Goal: Information Seeking & Learning: Learn about a topic

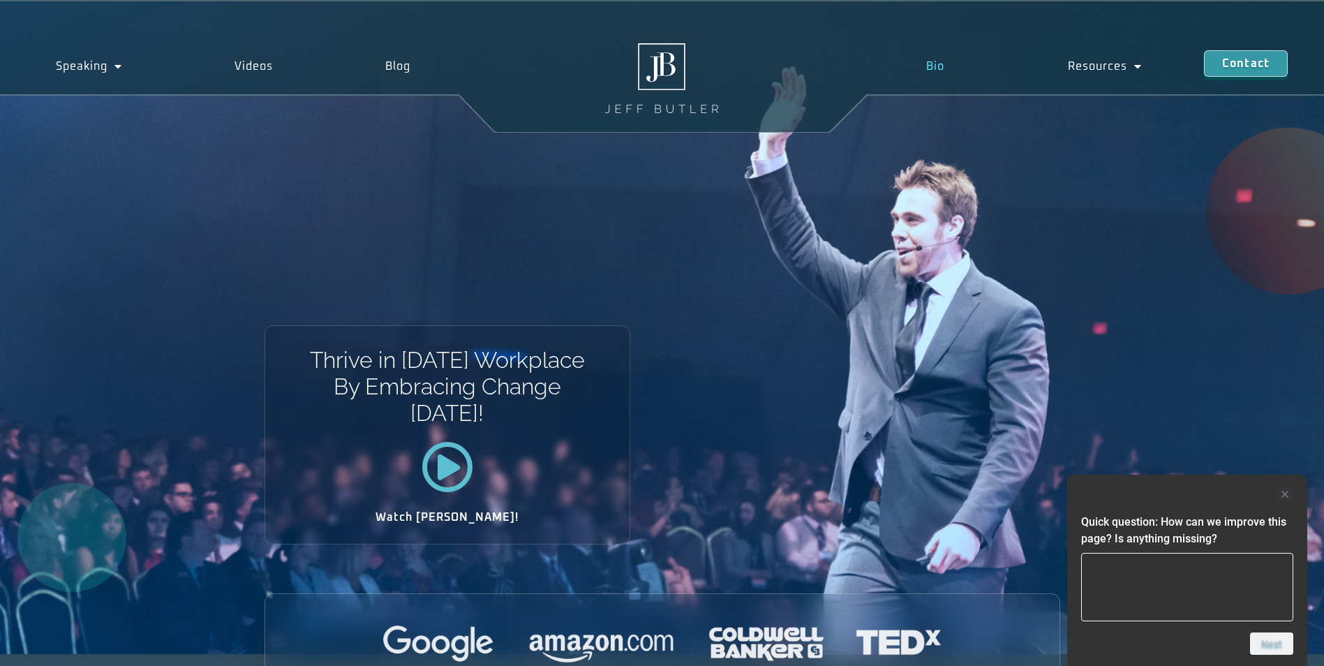
click at [931, 67] on link "Bio" at bounding box center [935, 66] width 142 height 32
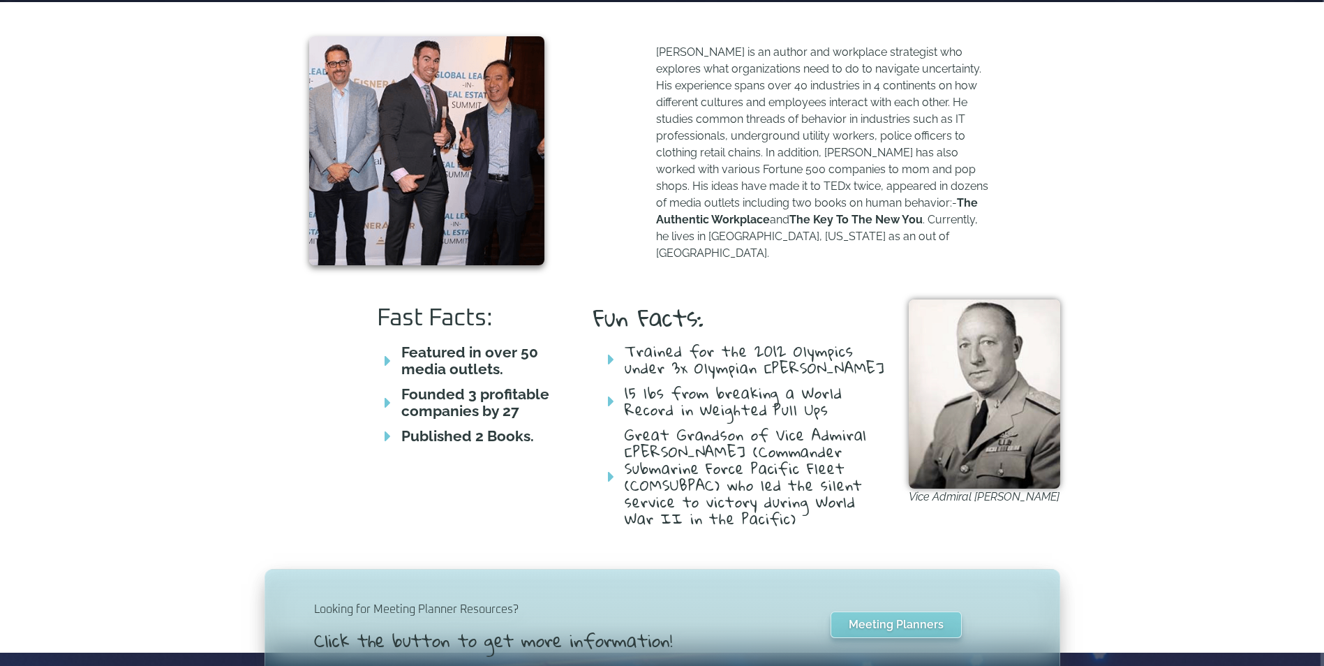
scroll to position [628, 0]
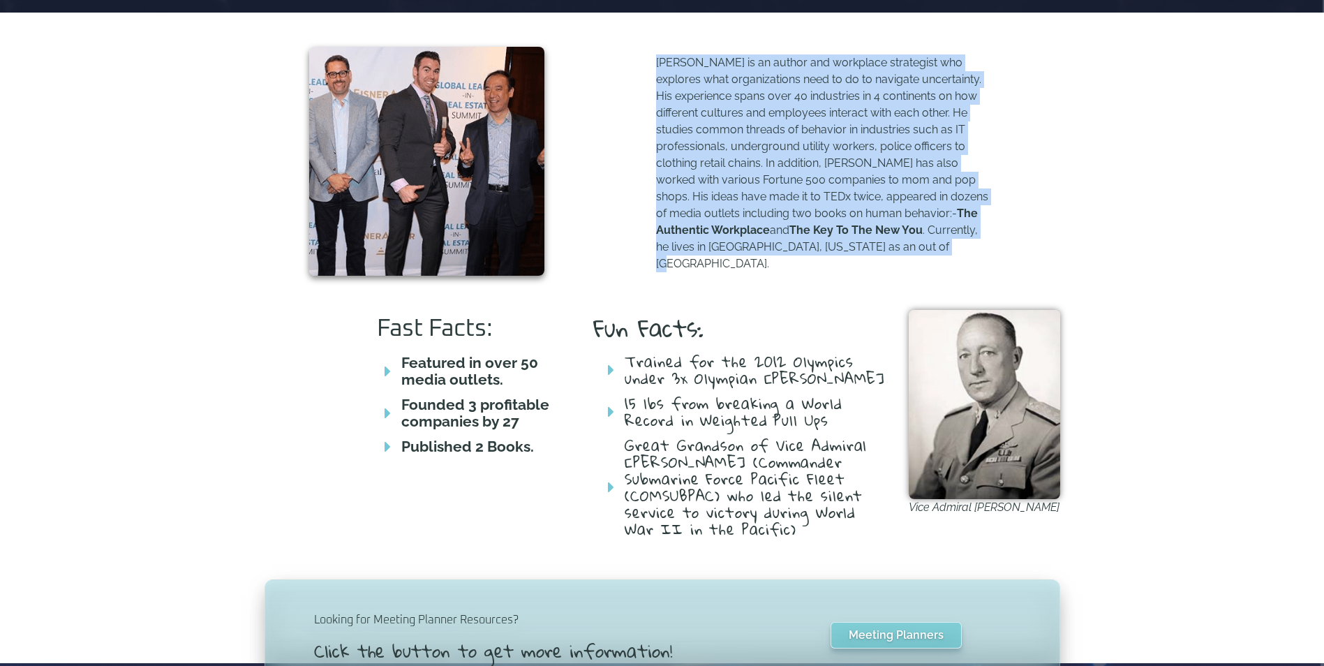
drag, startPoint x: 884, startPoint y: 250, endPoint x: 656, endPoint y: 64, distance: 294.1
click at [656, 64] on p "Jeff Butler is an author and workplace strategist who explores what organizatio…" at bounding box center [823, 163] width 334 height 218
copy p "Jeff Butler is an author and workplace strategist who explores what organizatio…"
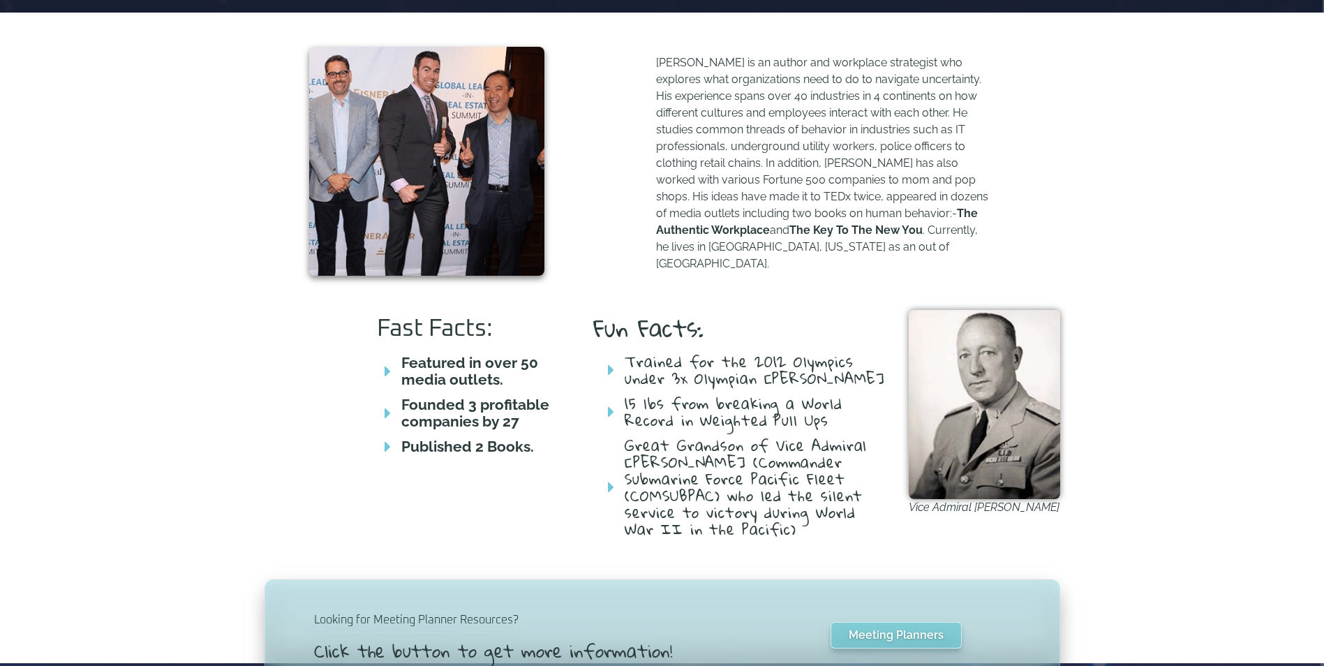
click at [1186, 393] on div "Fast Facts: Featured in over 50 media outlets. Founded 3 profitable companies b…" at bounding box center [662, 441] width 1324 height 262
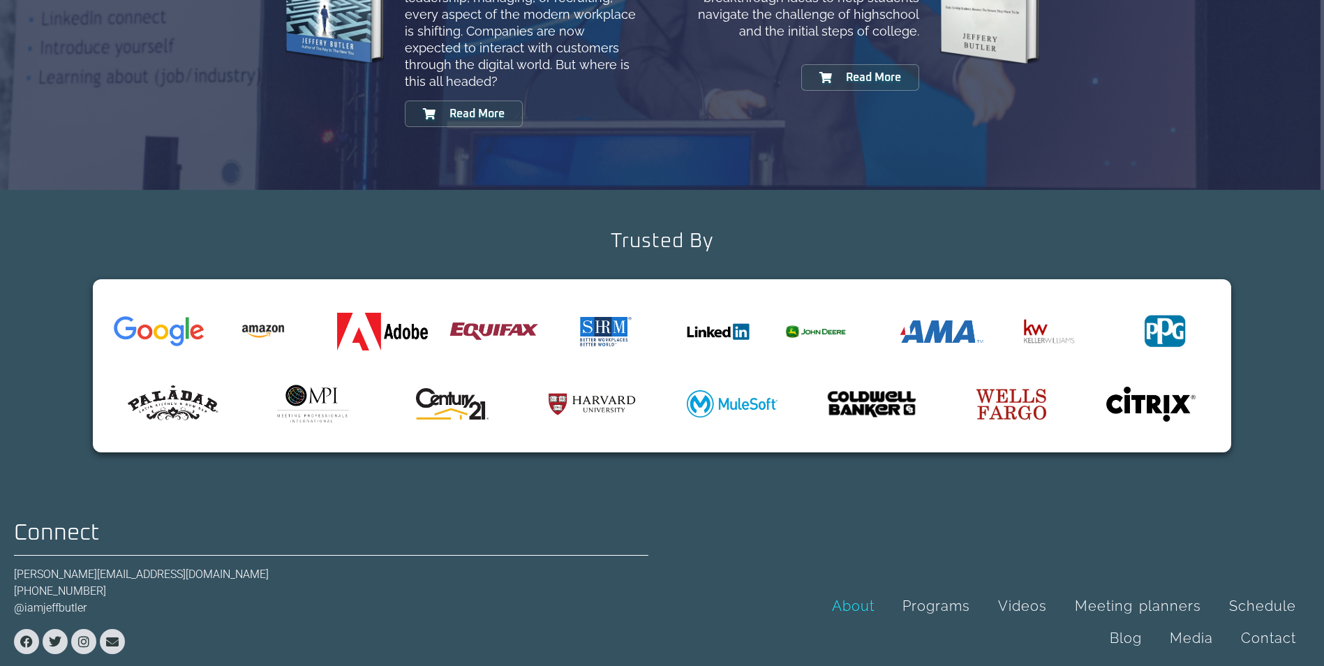
scroll to position [1644, 0]
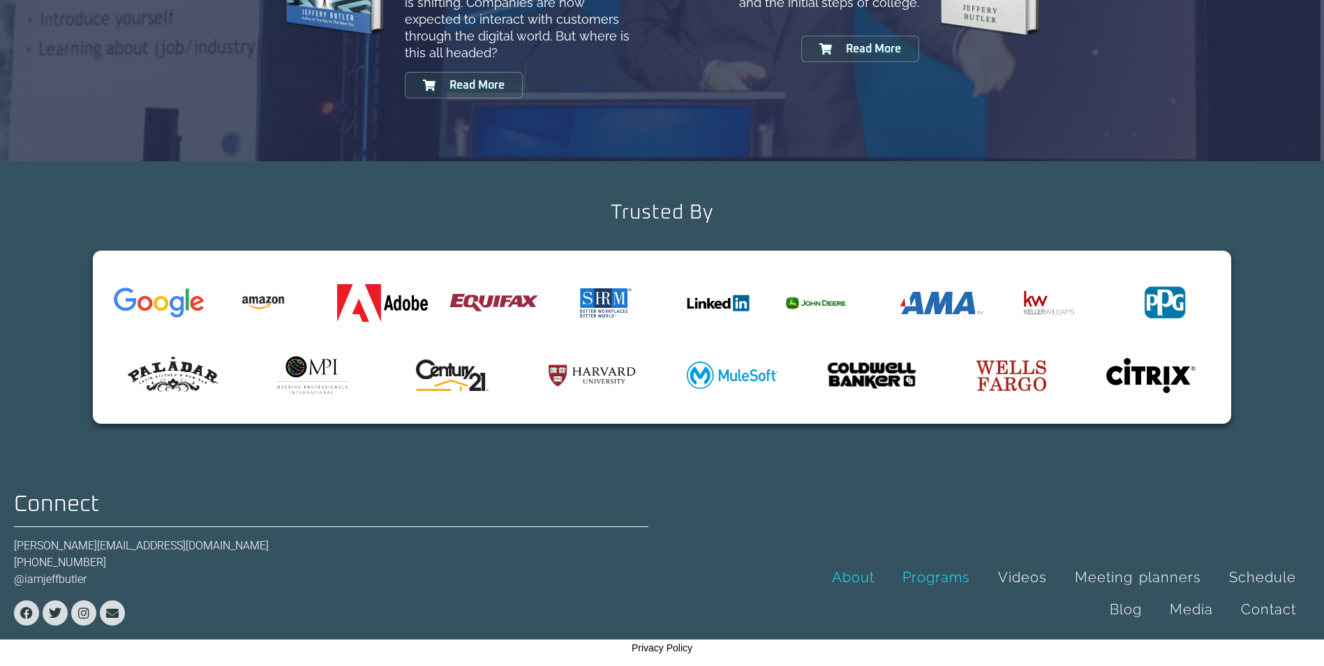
click at [909, 576] on link "Programs" at bounding box center [936, 577] width 96 height 32
click at [1198, 607] on link "Media" at bounding box center [1191, 609] width 71 height 32
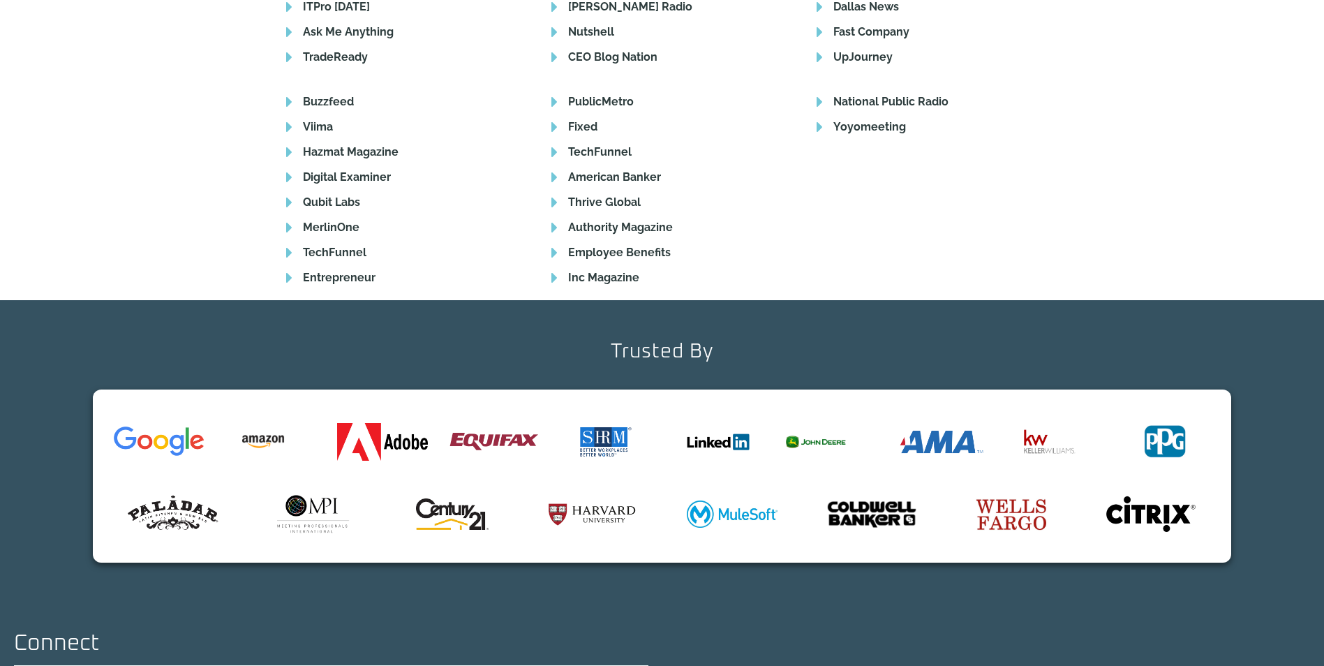
scroll to position [2277, 0]
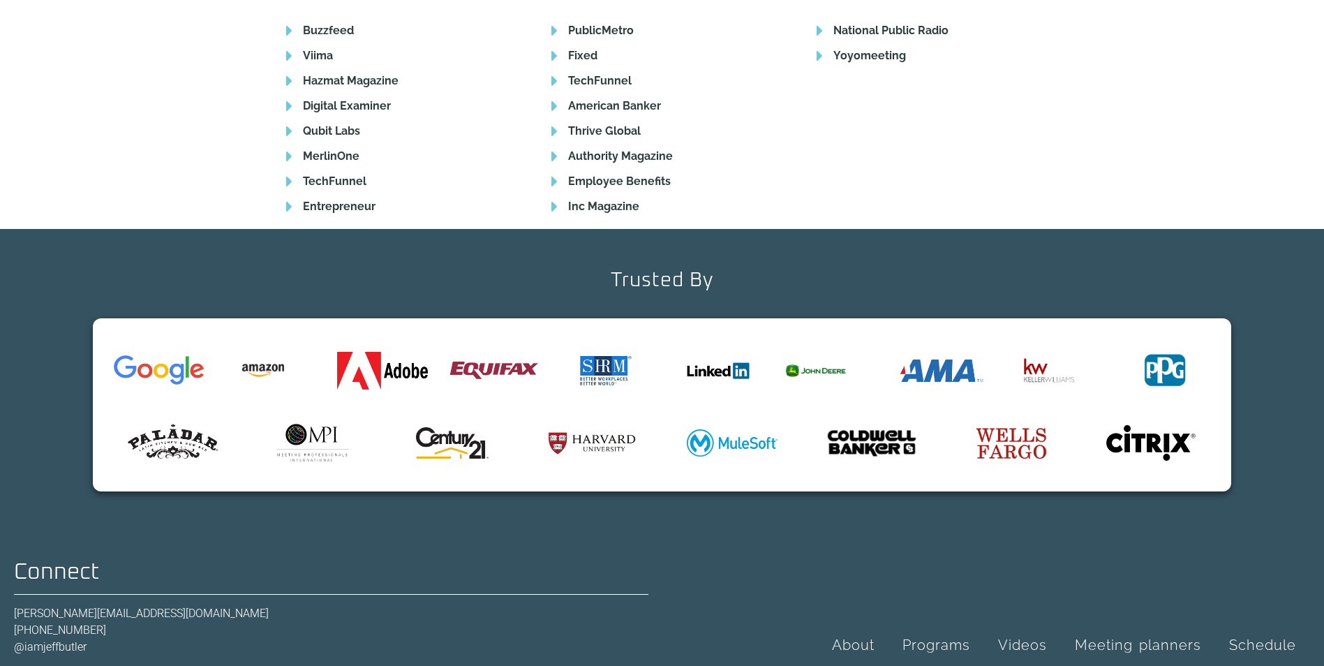
click at [1156, 661] on link "Blog" at bounding box center [1126, 677] width 60 height 32
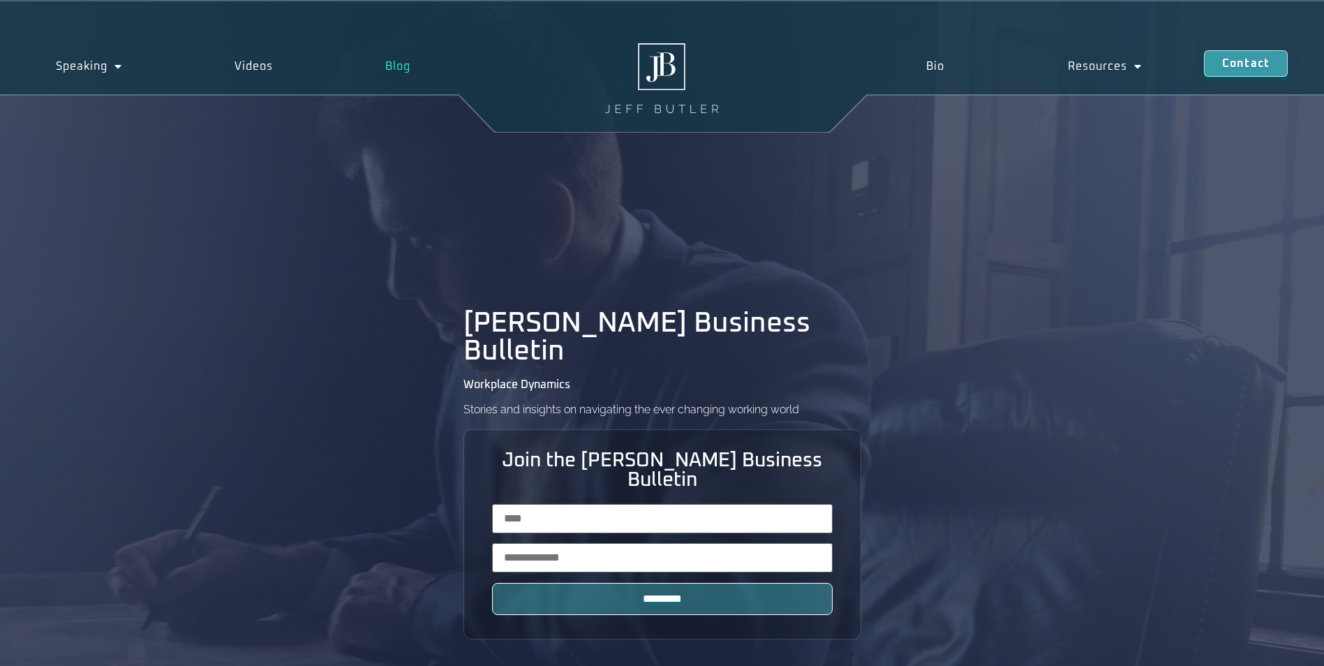
click at [669, 82] on img at bounding box center [661, 78] width 113 height 70
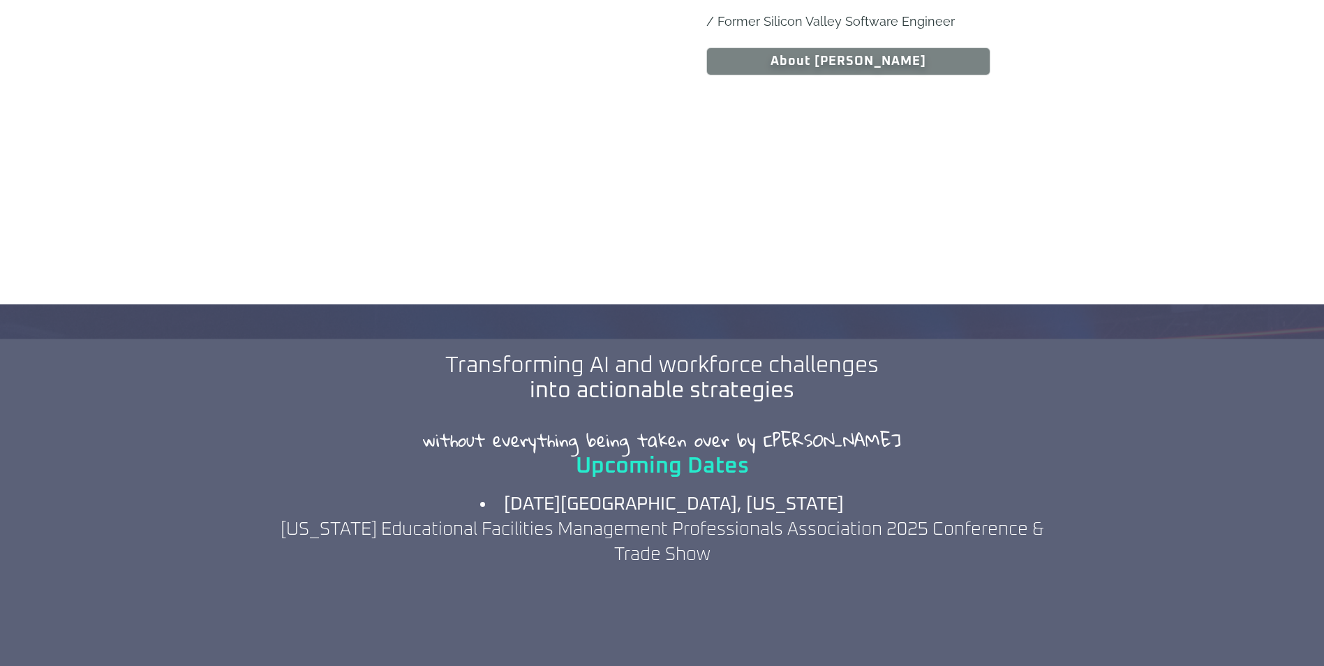
scroll to position [1326, 0]
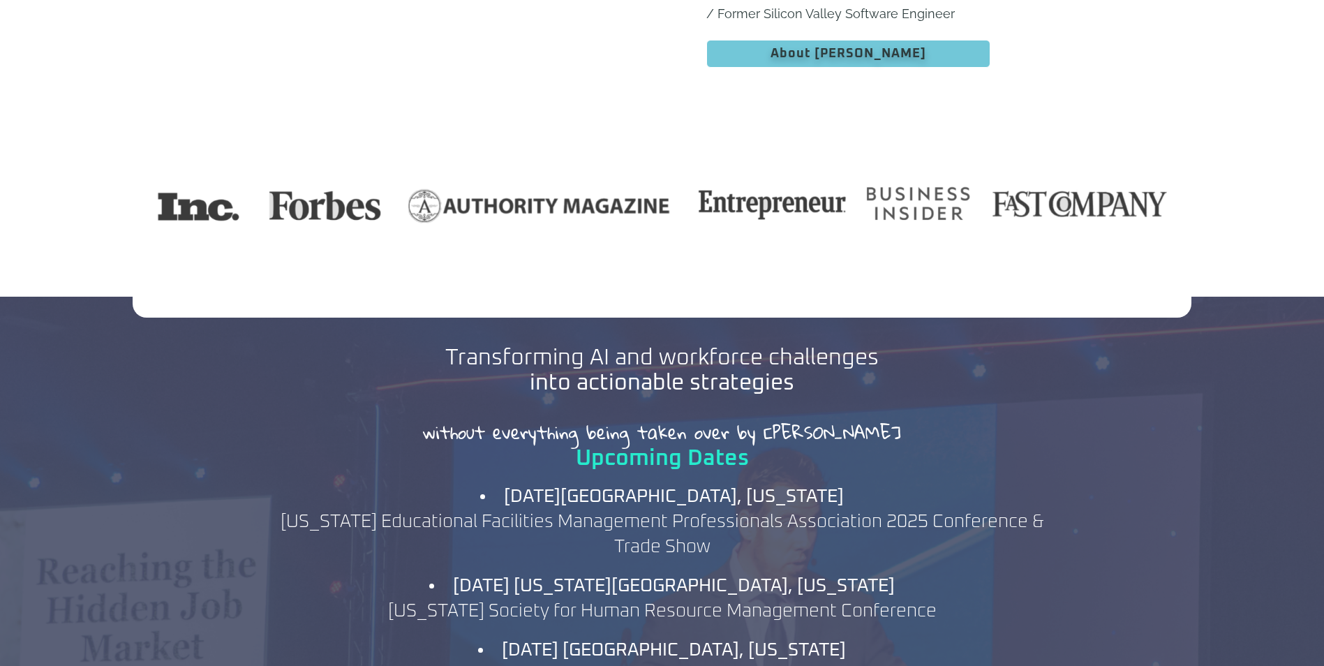
click at [903, 47] on span "About Jeff" at bounding box center [848, 53] width 248 height 13
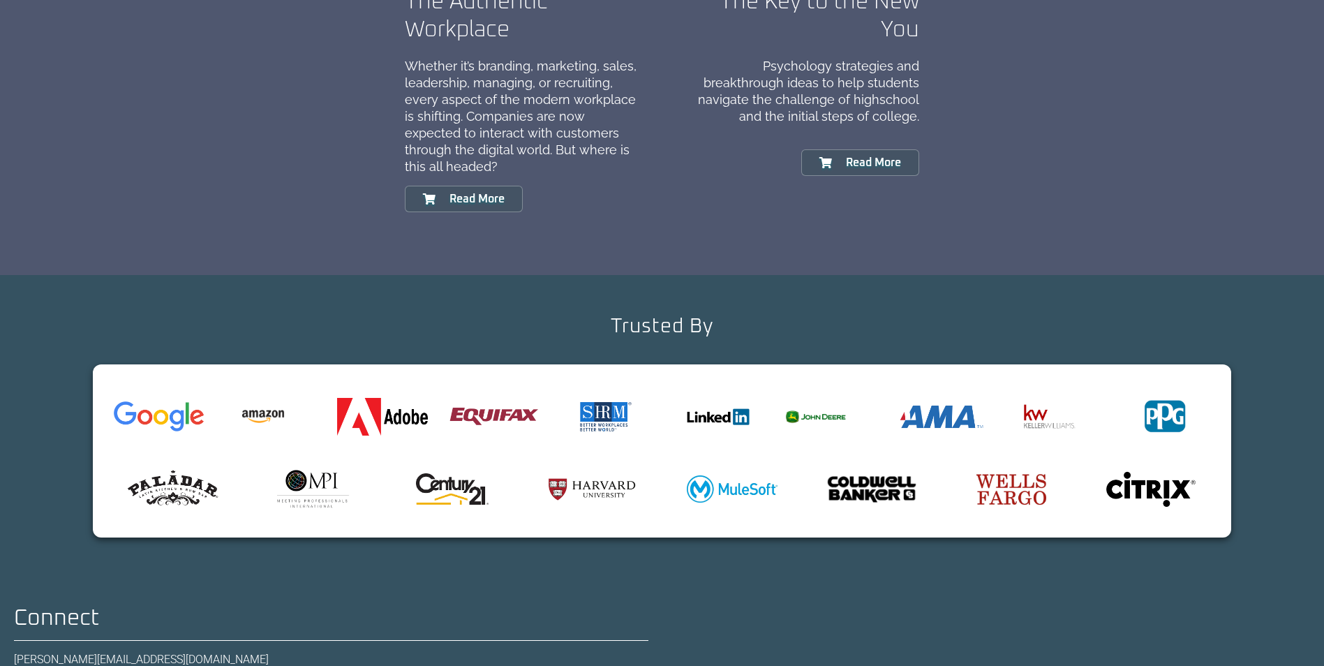
scroll to position [1644, 0]
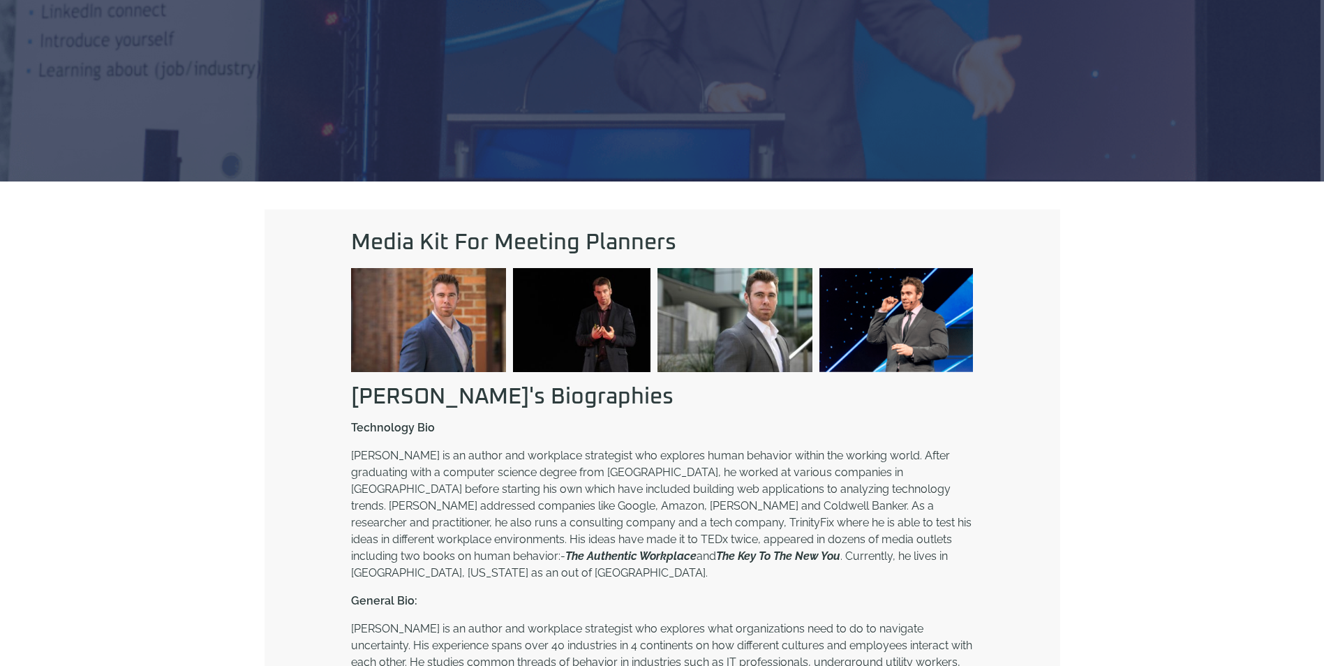
scroll to position [419, 0]
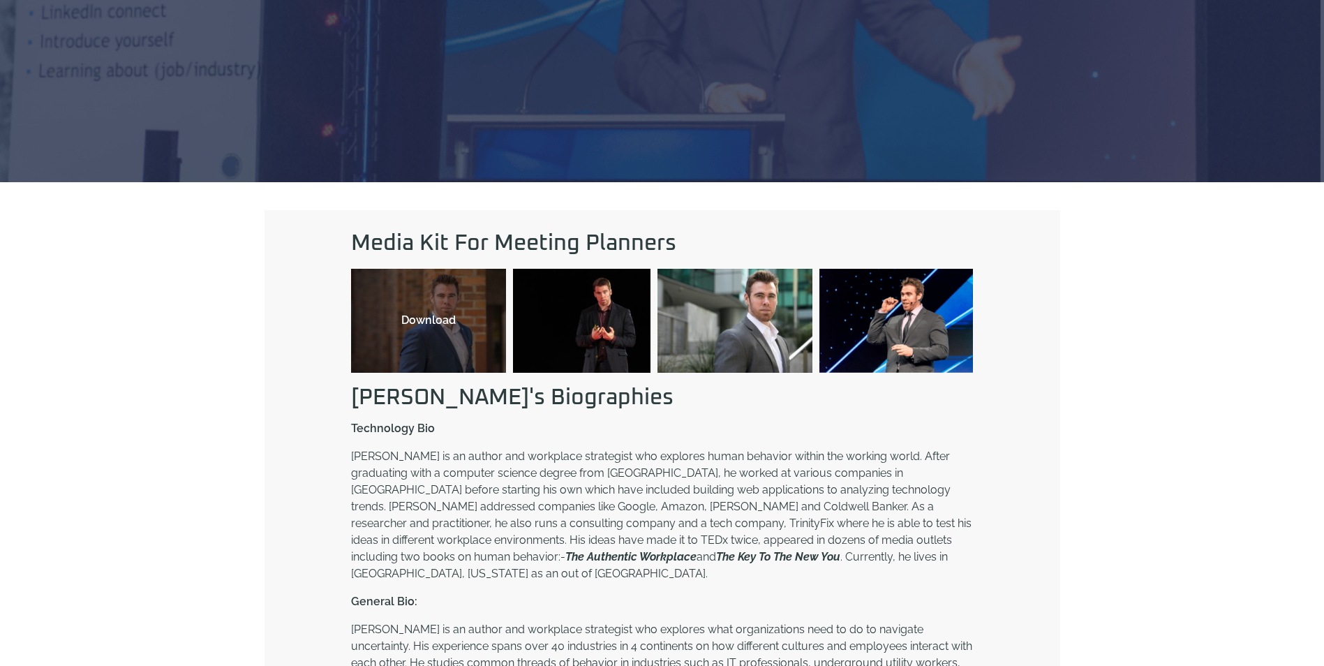
click at [415, 322] on div "Download" at bounding box center [428, 320] width 127 height 17
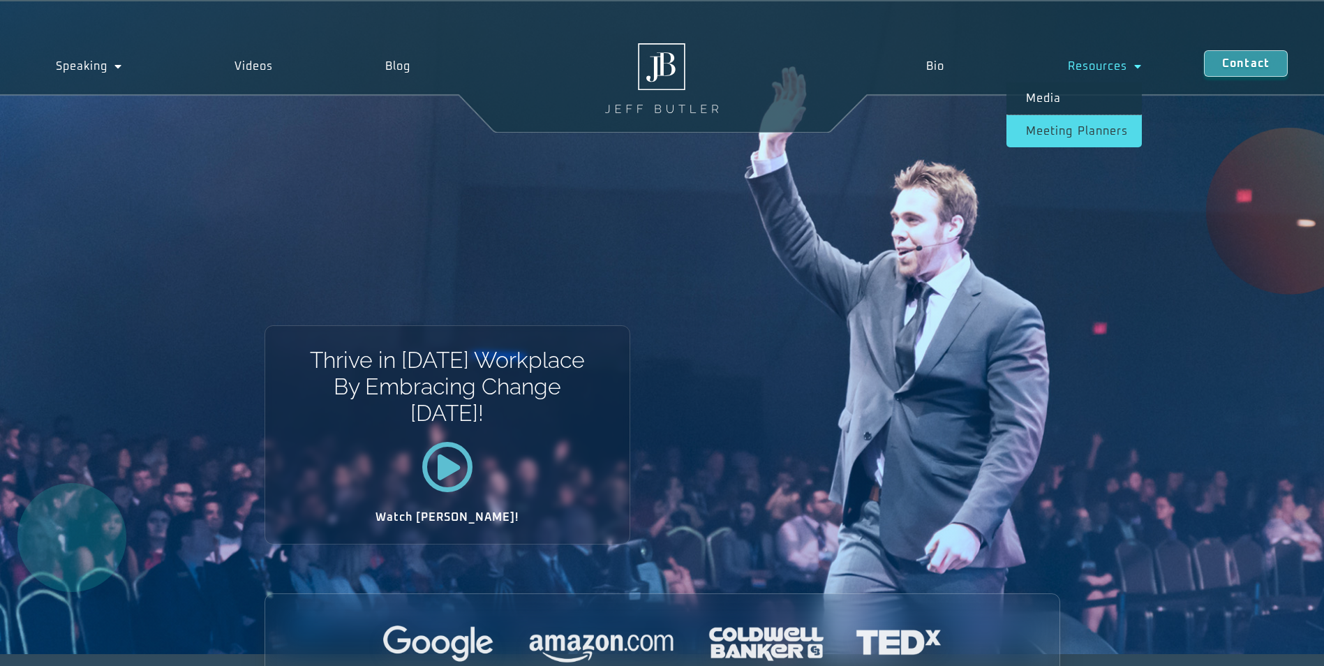
click at [1077, 142] on link "Meeting planners" at bounding box center [1073, 131] width 135 height 32
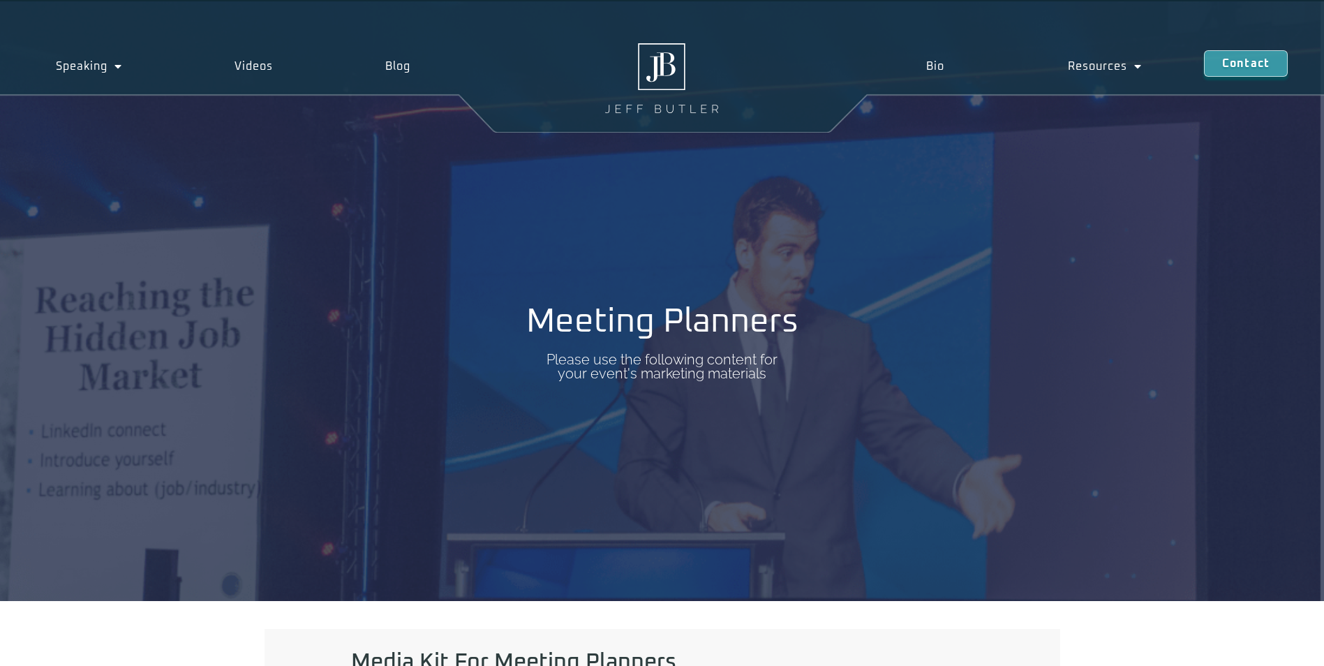
click at [687, 104] on img at bounding box center [661, 78] width 113 height 70
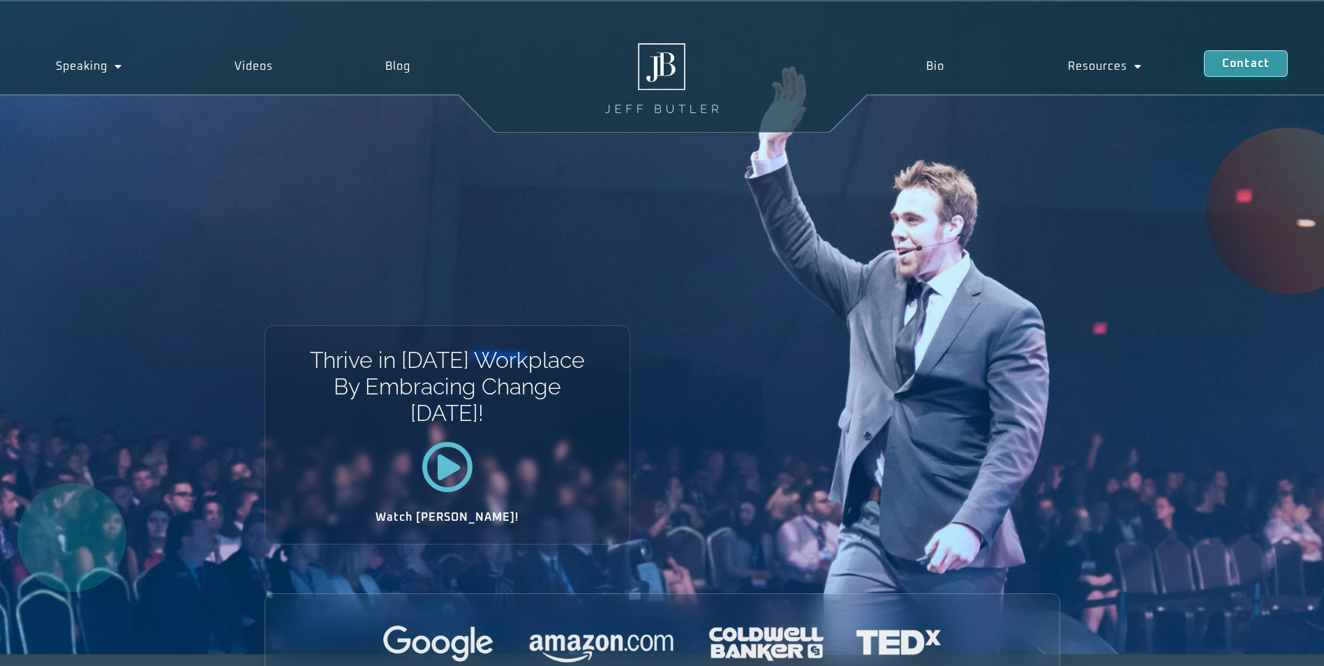
click at [674, 64] on img at bounding box center [661, 78] width 113 height 70
click at [63, 61] on link "Speaking" at bounding box center [89, 66] width 179 height 32
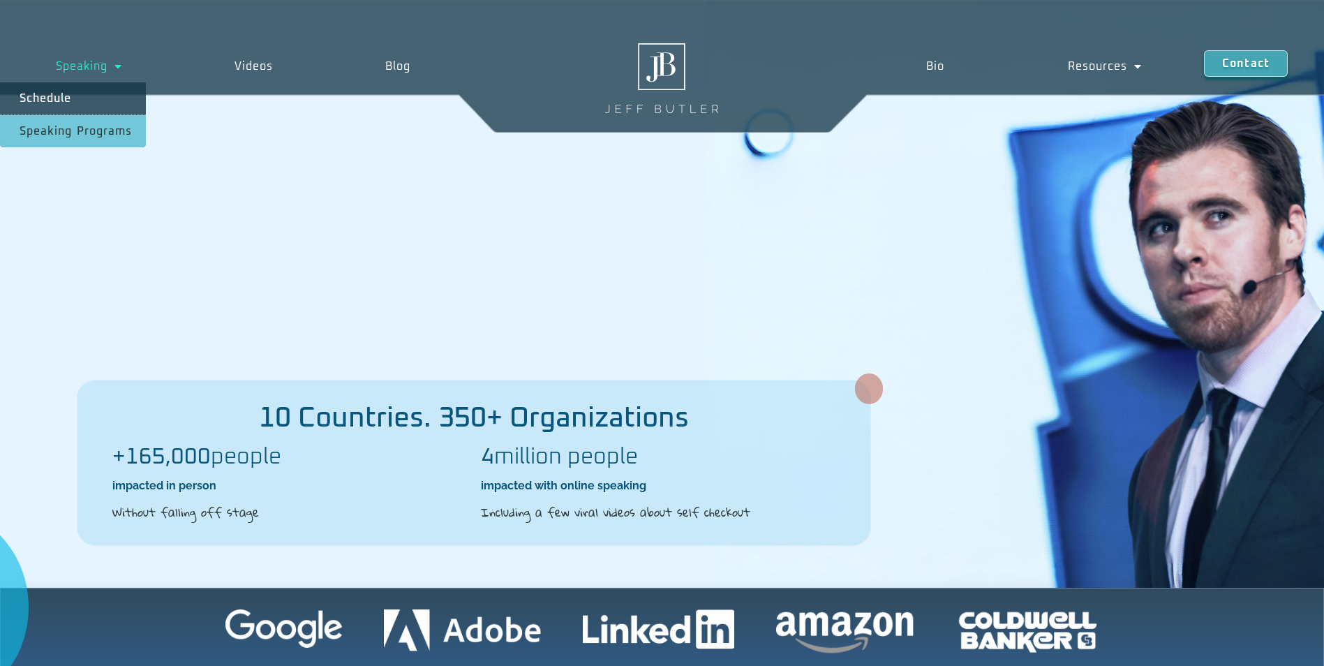
click at [112, 128] on link "Speaking Programs" at bounding box center [73, 131] width 146 height 32
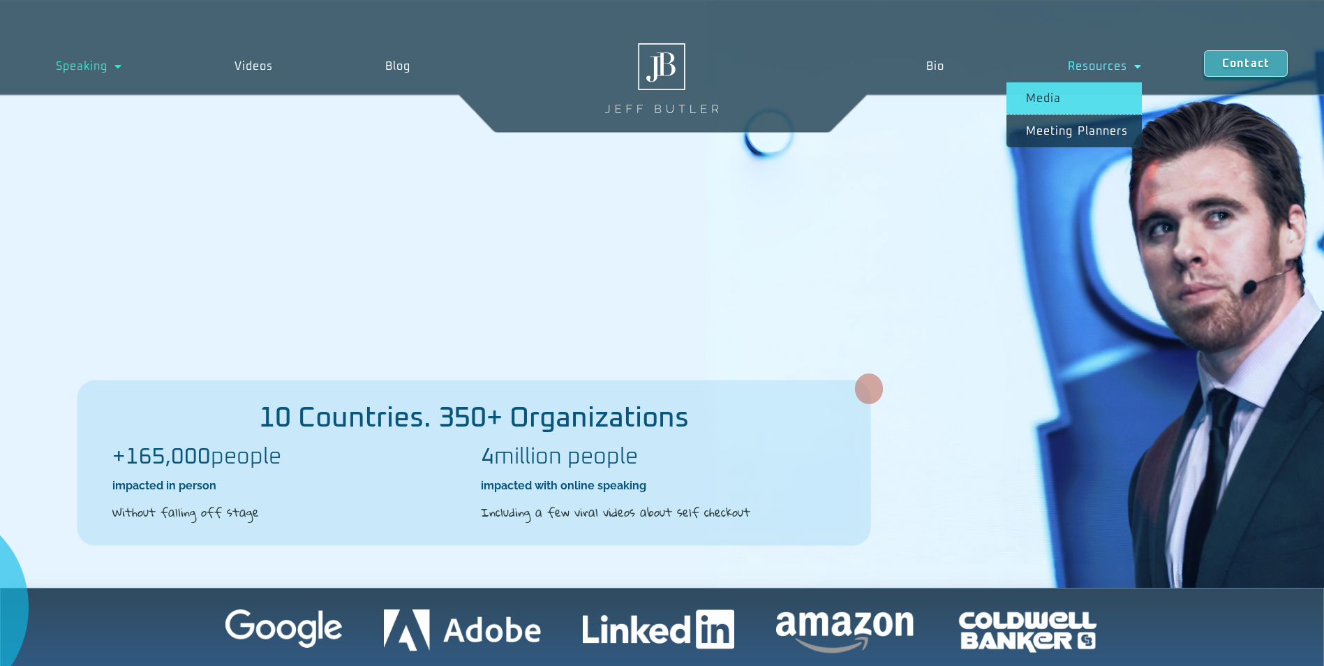
click at [1035, 84] on link "Media" at bounding box center [1073, 98] width 135 height 32
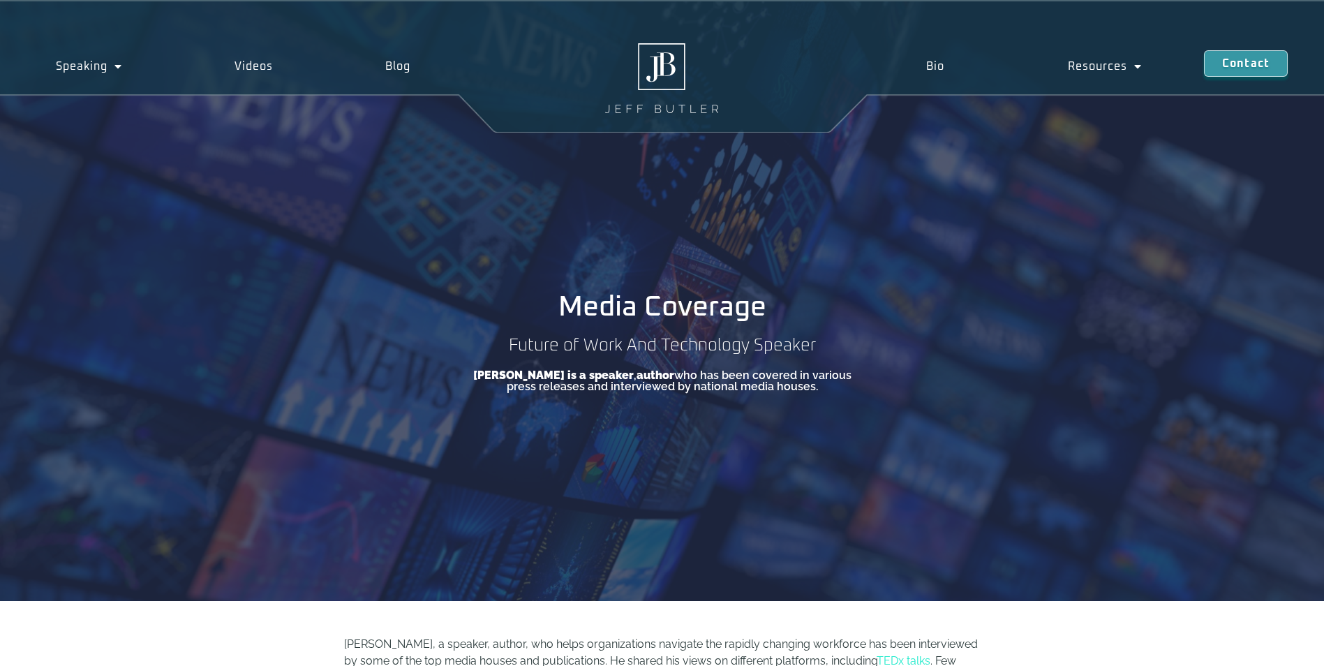
drag, startPoint x: 813, startPoint y: 389, endPoint x: 468, endPoint y: 379, distance: 344.9
click at [468, 379] on p "[PERSON_NAME] is a speaker , author who has been covered in various press relea…" at bounding box center [662, 381] width 398 height 22
click at [835, 358] on div "Media Coverage Future of Work And Technology Speaker [PERSON_NAME] is a speaker…" at bounding box center [662, 300] width 398 height 183
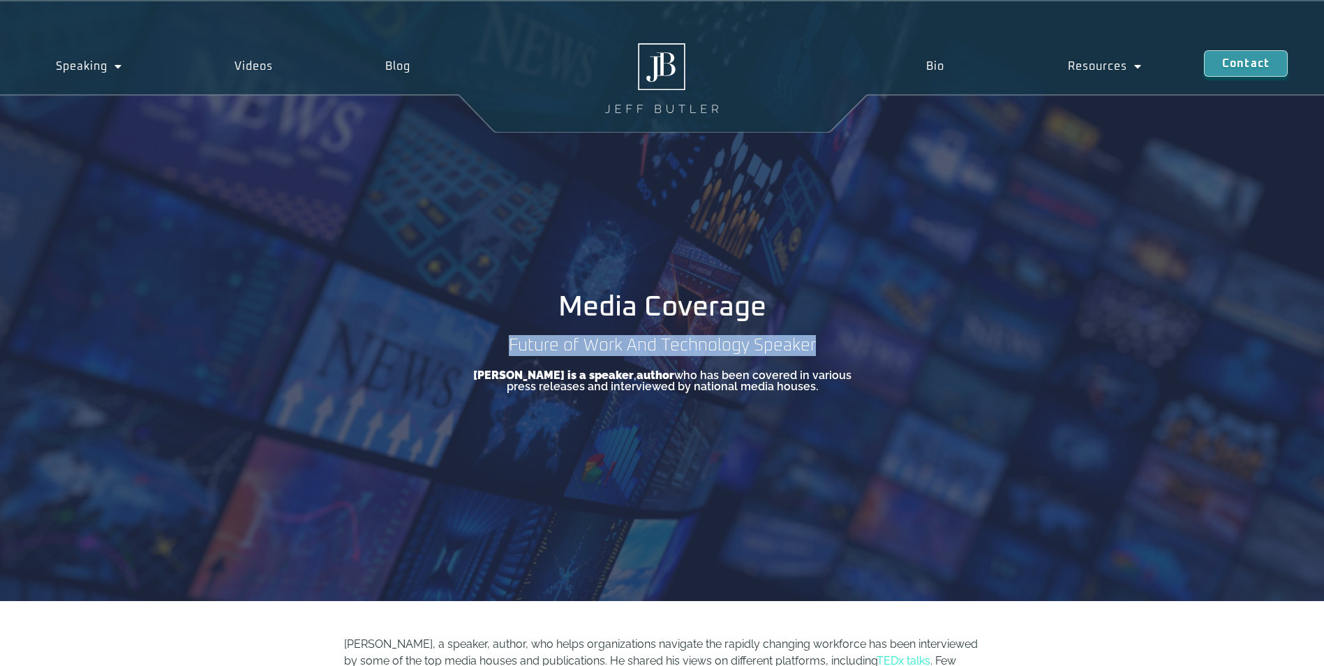
drag, startPoint x: 819, startPoint y: 345, endPoint x: 514, endPoint y: 346, distance: 305.0
click at [514, 346] on h2 "Future of Work And Technology Speaker" at bounding box center [662, 345] width 318 height 21
copy h2 "Future of Work And Technology Speaker"
